Goal: Navigation & Orientation: Find specific page/section

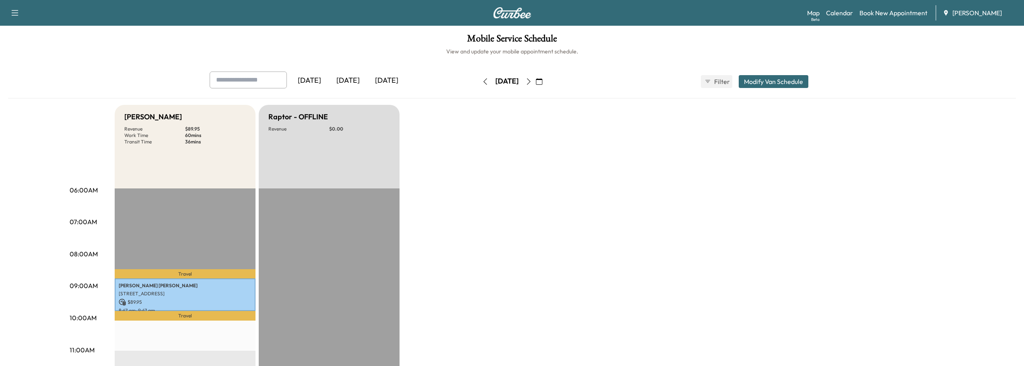
scroll to position [80, 0]
click at [532, 82] on icon "button" at bounding box center [528, 81] width 6 height 6
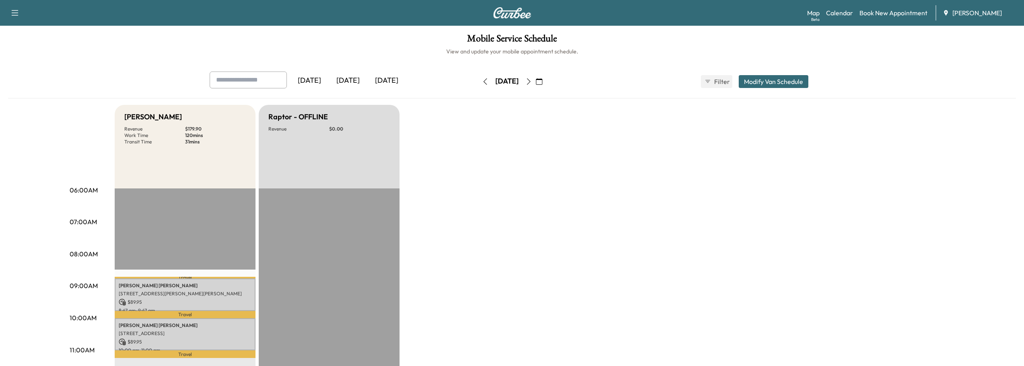
click at [532, 79] on icon "button" at bounding box center [528, 81] width 6 height 6
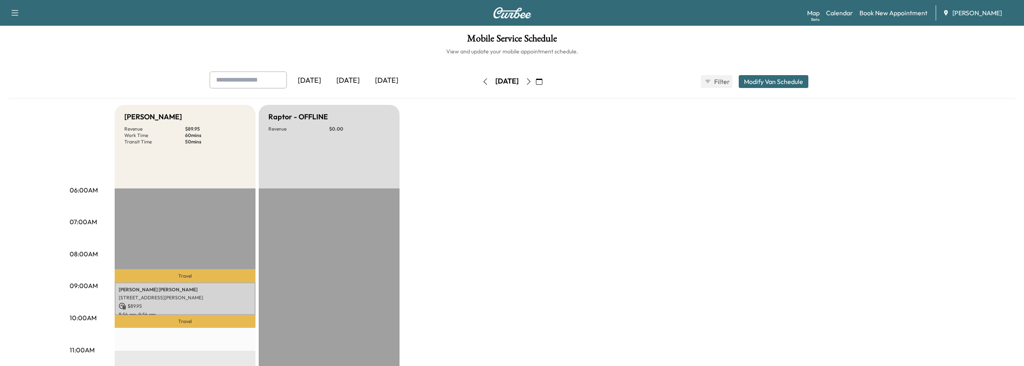
click at [532, 78] on icon "button" at bounding box center [528, 81] width 6 height 6
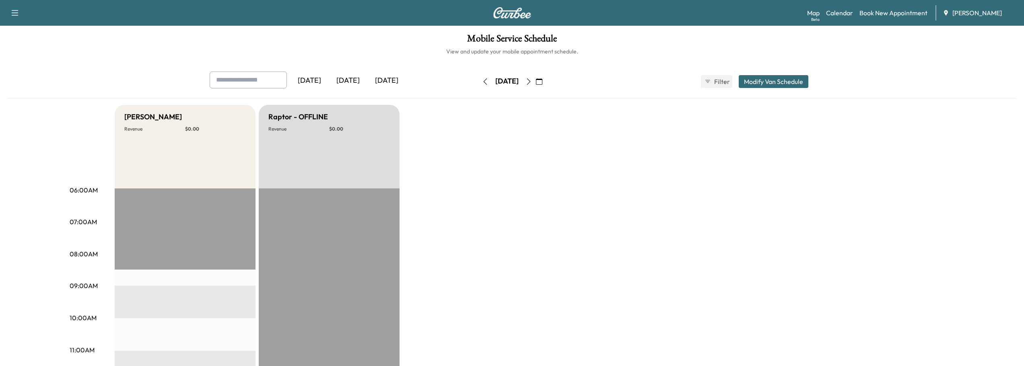
click at [532, 80] on icon "button" at bounding box center [528, 81] width 6 height 6
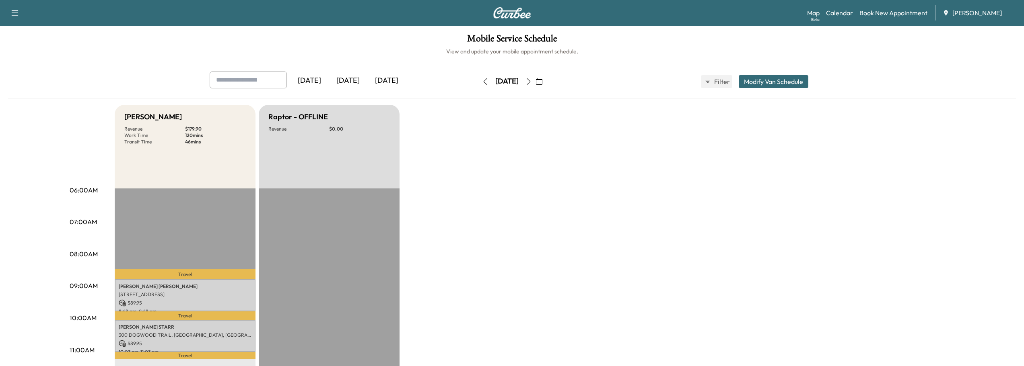
click at [482, 80] on icon "button" at bounding box center [485, 81] width 6 height 6
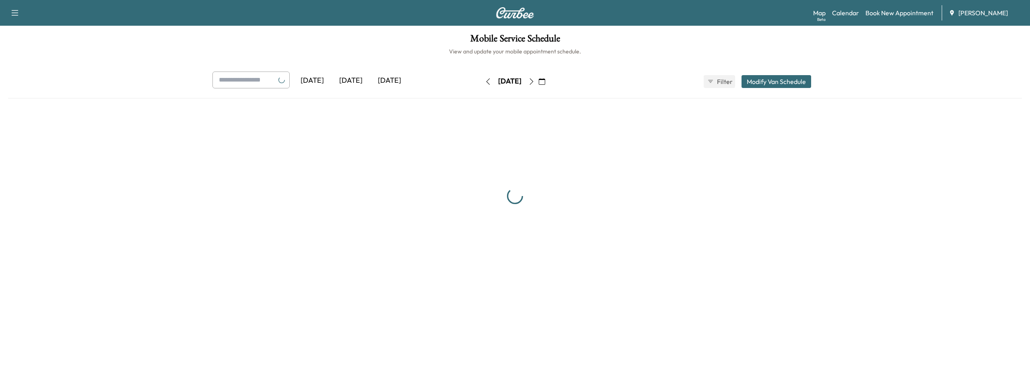
click at [481, 80] on button "button" at bounding box center [488, 81] width 14 height 13
click at [485, 80] on icon "button" at bounding box center [488, 81] width 6 height 6
